Goal: Task Accomplishment & Management: Manage account settings

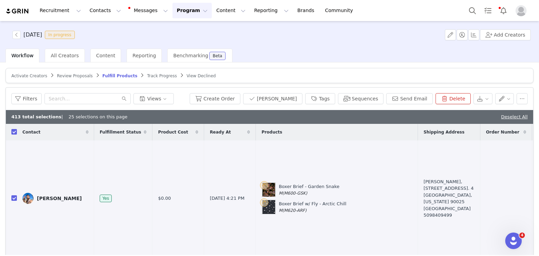
click at [71, 75] on span "Review Proposals" at bounding box center [75, 75] width 36 height 5
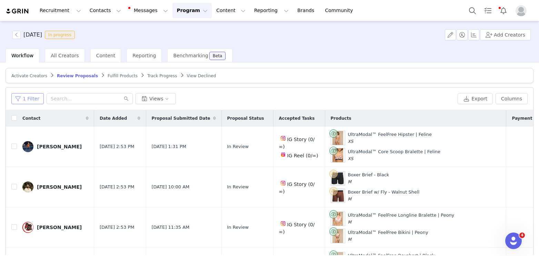
click at [19, 100] on button "1 Filter" at bounding box center [27, 98] width 32 height 11
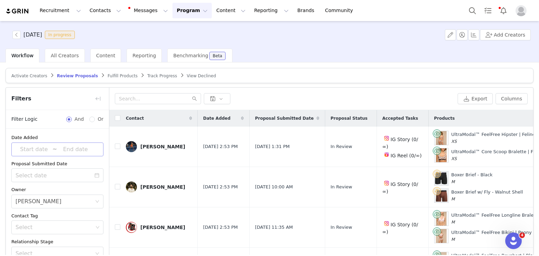
scroll to position [1, 0]
click at [18, 33] on button "button" at bounding box center [16, 35] width 8 height 8
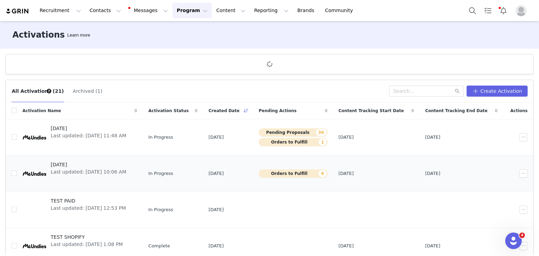
click at [77, 165] on span "[DATE]" at bounding box center [89, 164] width 76 height 7
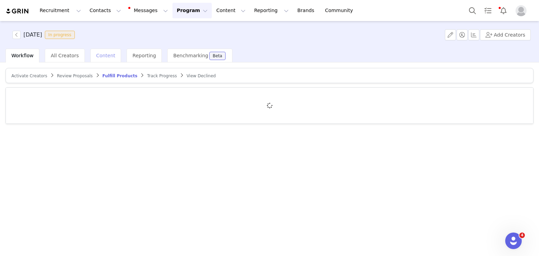
click at [101, 50] on div "Content" at bounding box center [105, 56] width 31 height 14
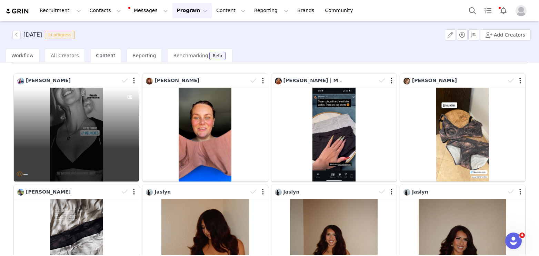
scroll to position [32, 0]
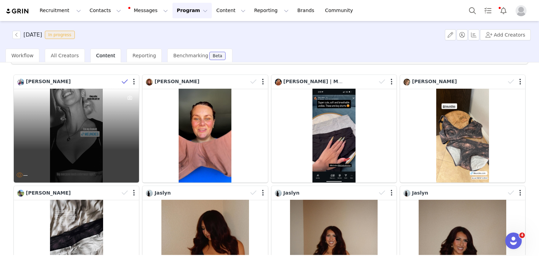
click at [123, 81] on icon at bounding box center [125, 81] width 6 height 7
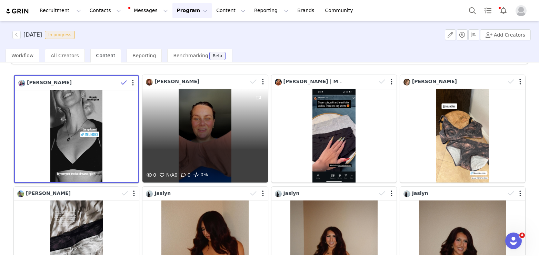
click at [208, 127] on div "0 N/A 0 0 0%" at bounding box center [204, 136] width 125 height 94
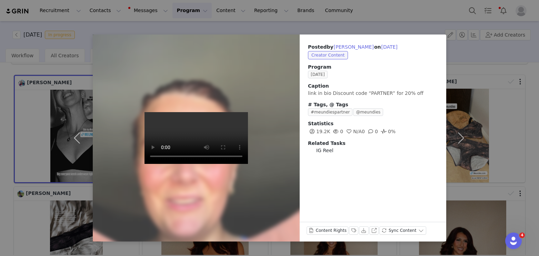
click at [69, 30] on div "Posted by [PERSON_NAME] on [DATE] Creator Content Program [DATE] Caption link i…" at bounding box center [269, 128] width 539 height 256
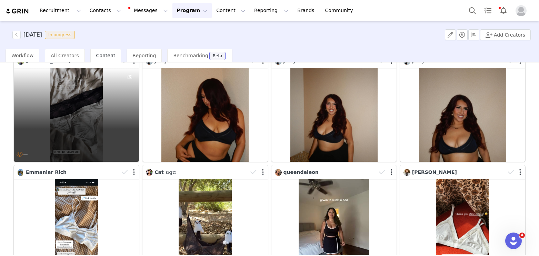
scroll to position [161, 0]
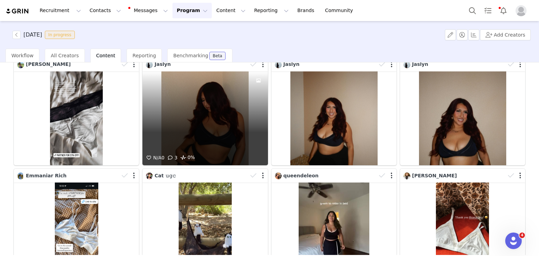
click at [181, 103] on div "N/A 0 3 0%" at bounding box center [204, 118] width 125 height 94
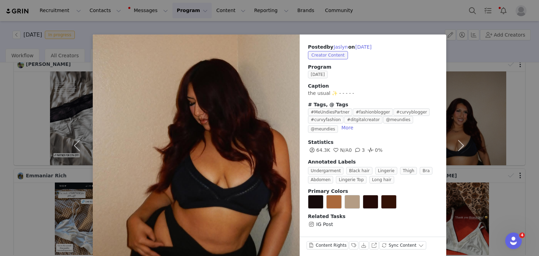
click at [40, 102] on div "Posted by Jaslyn on [DATE] Creator Content Program [DATE] Caption the usual ✨ -…" at bounding box center [269, 128] width 539 height 256
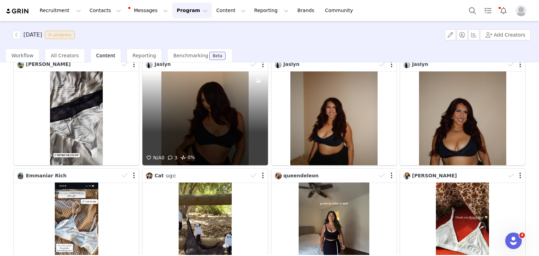
scroll to position [155, 0]
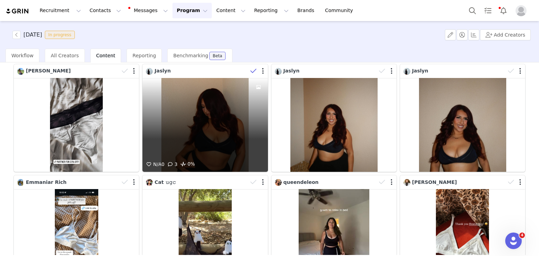
click at [254, 71] on icon at bounding box center [253, 71] width 6 height 7
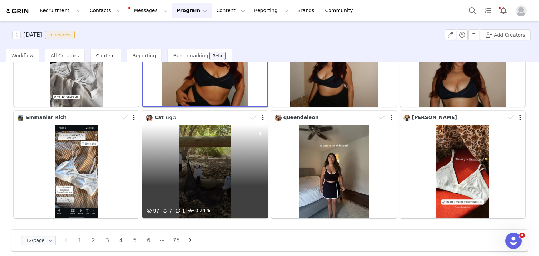
scroll to position [221, 0]
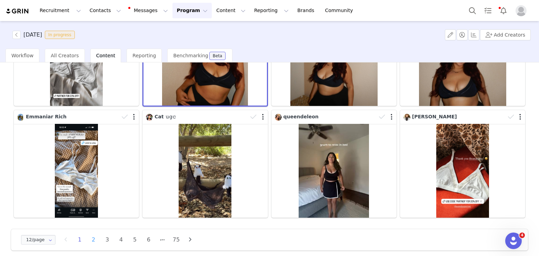
click at [94, 238] on li "2" at bounding box center [93, 240] width 10 height 10
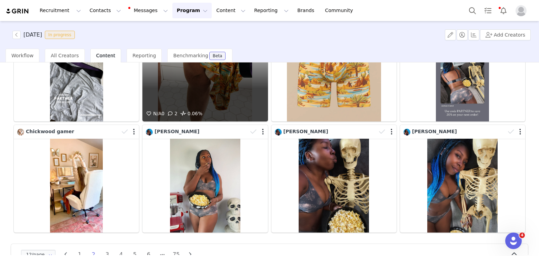
scroll to position [207, 0]
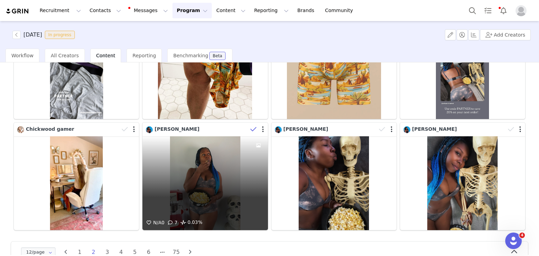
click at [253, 129] on icon at bounding box center [253, 129] width 6 height 7
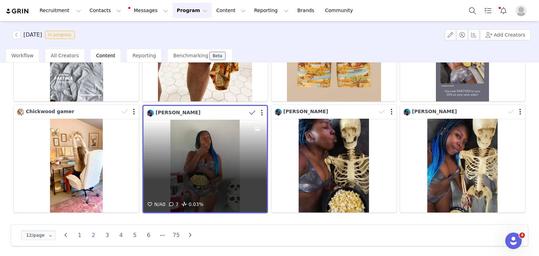
scroll to position [227, 0]
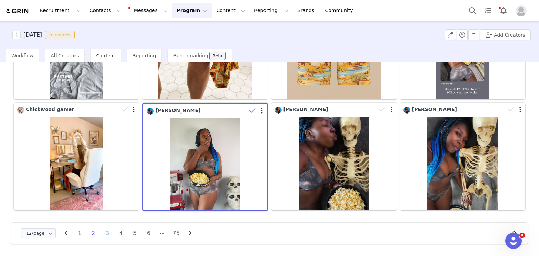
click at [108, 234] on li "3" at bounding box center [107, 233] width 10 height 10
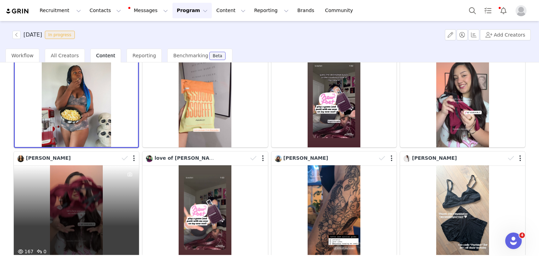
scroll to position [67, 0]
click at [96, 204] on div "167 0" at bounding box center [76, 213] width 125 height 94
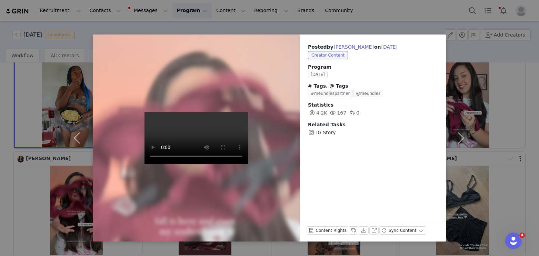
click at [67, 34] on div "Posted by [PERSON_NAME] on [DATE] Creator Content Program [DATE] # Tags, @ Tags…" at bounding box center [269, 128] width 539 height 256
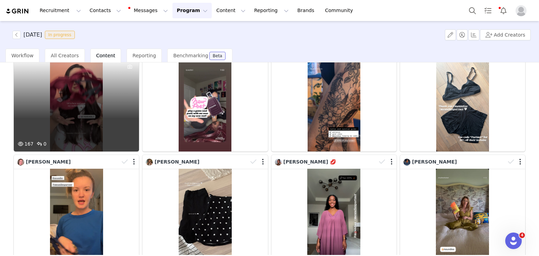
scroll to position [227, 0]
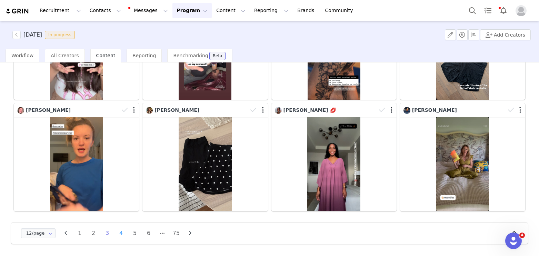
click at [121, 233] on li "4" at bounding box center [121, 233] width 10 height 10
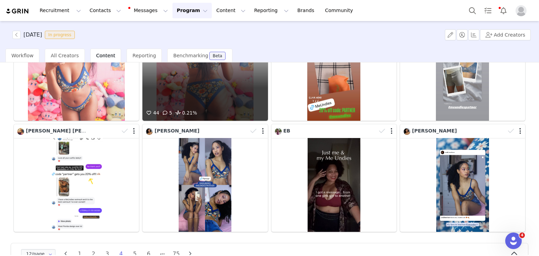
scroll to position [206, 0]
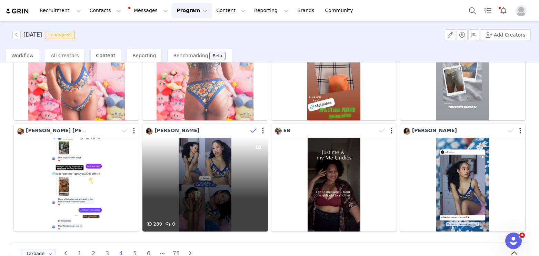
click at [254, 132] on icon at bounding box center [253, 130] width 6 height 7
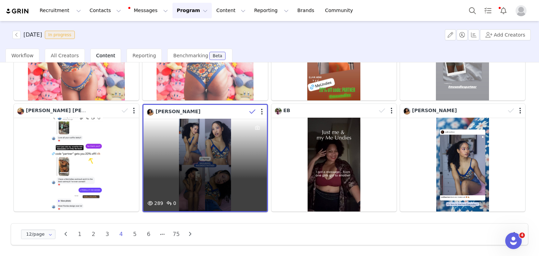
scroll to position [227, 0]
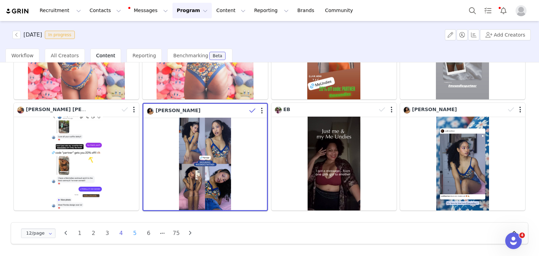
click at [136, 232] on li "5" at bounding box center [135, 233] width 10 height 10
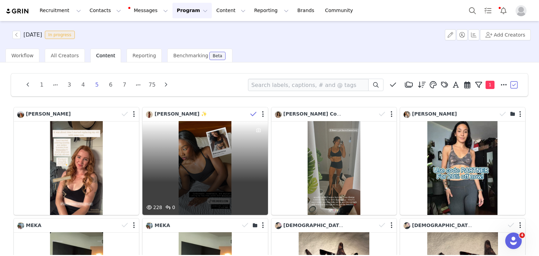
click at [251, 113] on icon at bounding box center [253, 114] width 6 height 7
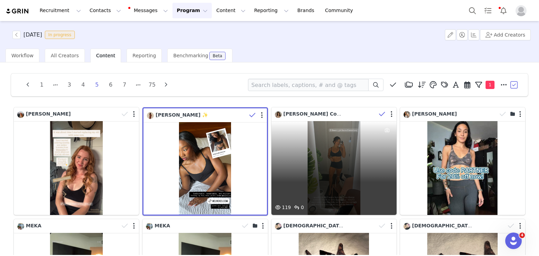
click at [380, 113] on icon at bounding box center [382, 114] width 6 height 7
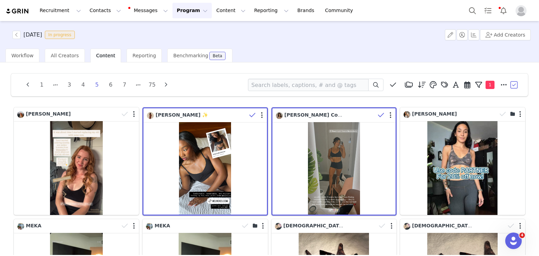
click at [513, 84] on button "button" at bounding box center [515, 85] width 10 height 10
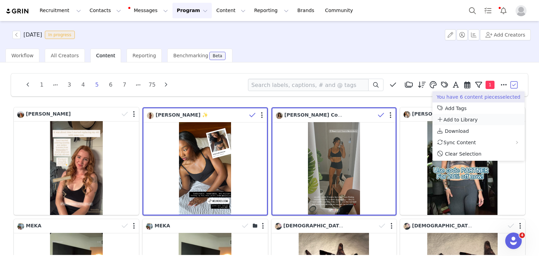
click at [451, 119] on span "Add to Library" at bounding box center [461, 120] width 34 height 6
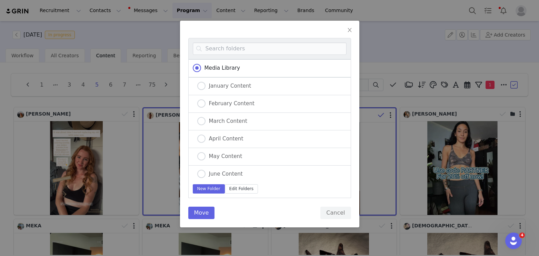
scroll to position [56, 0]
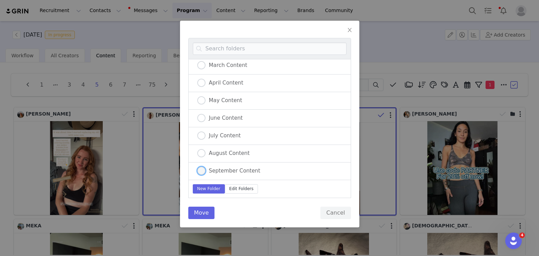
click at [236, 169] on span "September Content" at bounding box center [233, 171] width 55 height 6
click at [206, 169] on input "September Content" at bounding box center [201, 171] width 8 height 9
radio input "true"
radio input "false"
radio input "true"
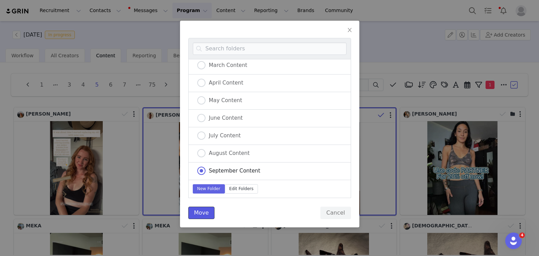
click at [204, 214] on button "Move" at bounding box center [201, 213] width 27 height 12
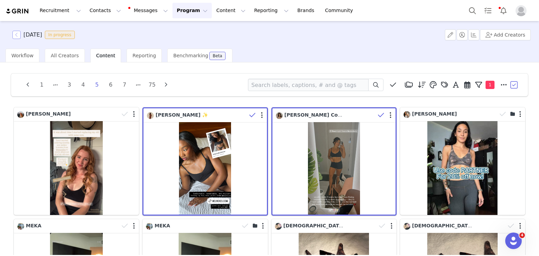
click at [16, 36] on button "button" at bounding box center [16, 35] width 8 height 8
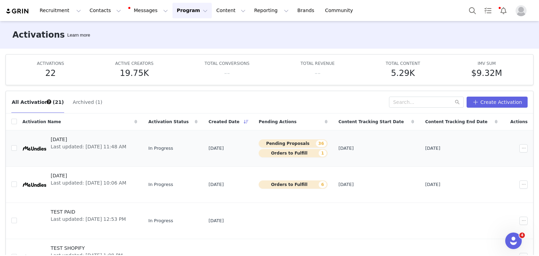
click at [122, 146] on span "Last updated: [DATE] 11:48 AM" at bounding box center [89, 146] width 76 height 7
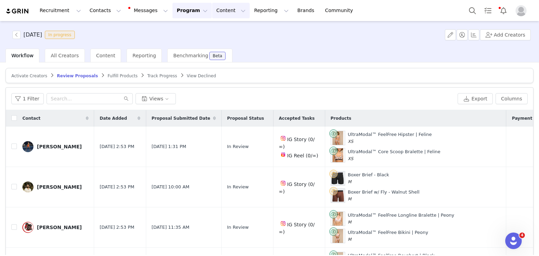
click at [212, 11] on button "Content Content" at bounding box center [231, 11] width 38 height 16
click at [211, 31] on p "Creator Content" at bounding box center [223, 30] width 39 height 7
